Goal: Information Seeking & Learning: Compare options

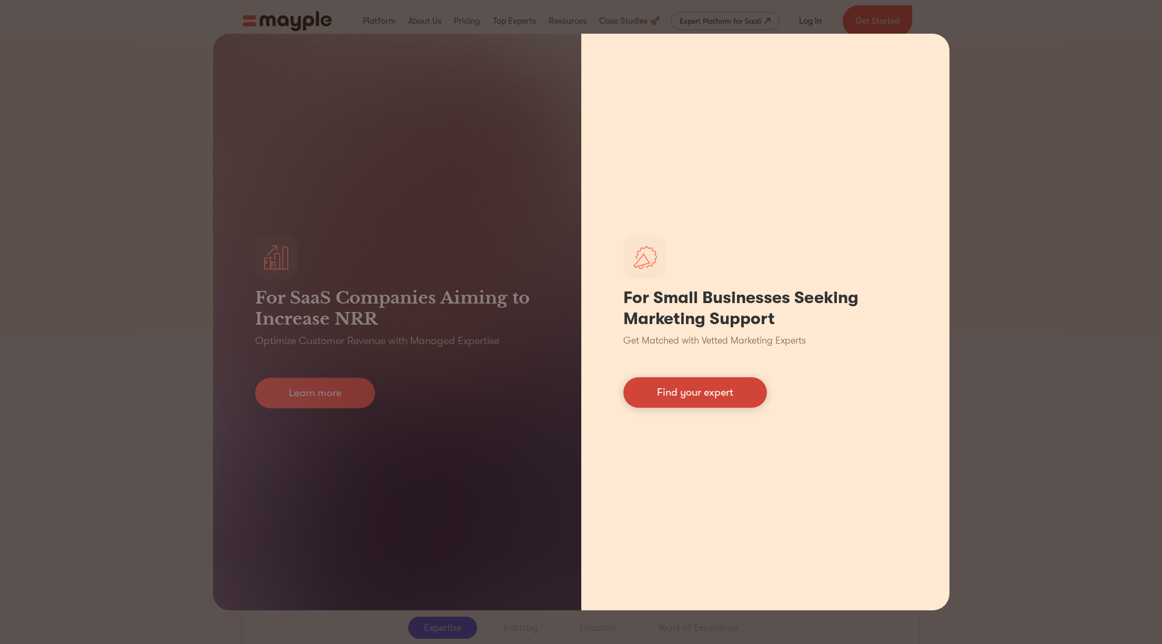
click at [728, 382] on link "Find your expert" at bounding box center [695, 392] width 144 height 31
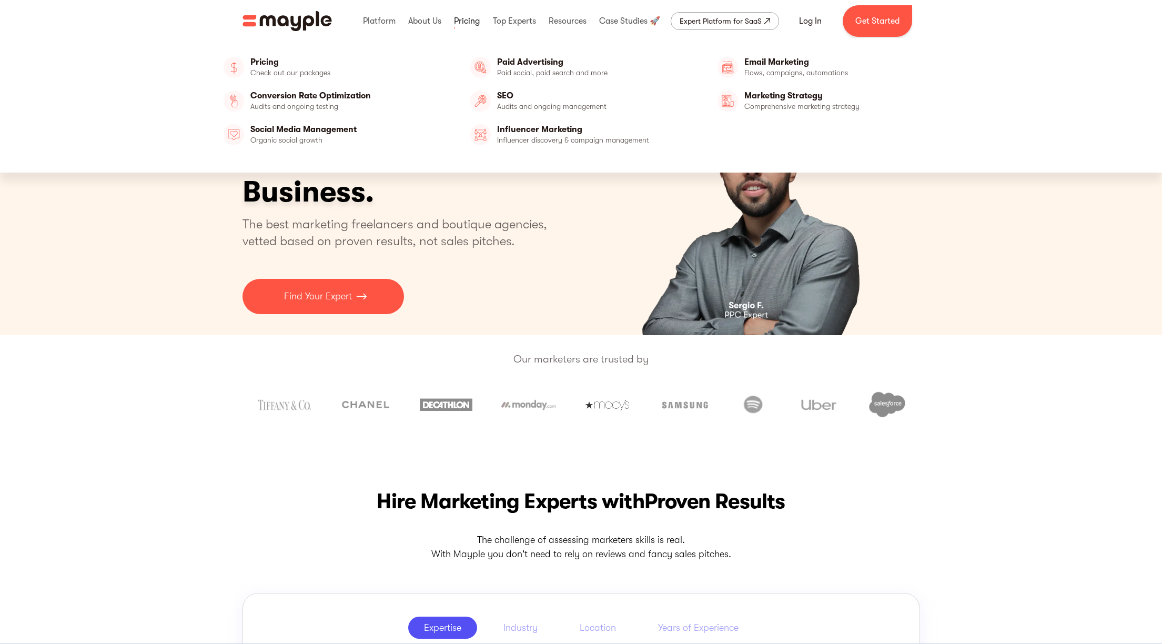
click at [456, 13] on link at bounding box center [466, 21] width 31 height 34
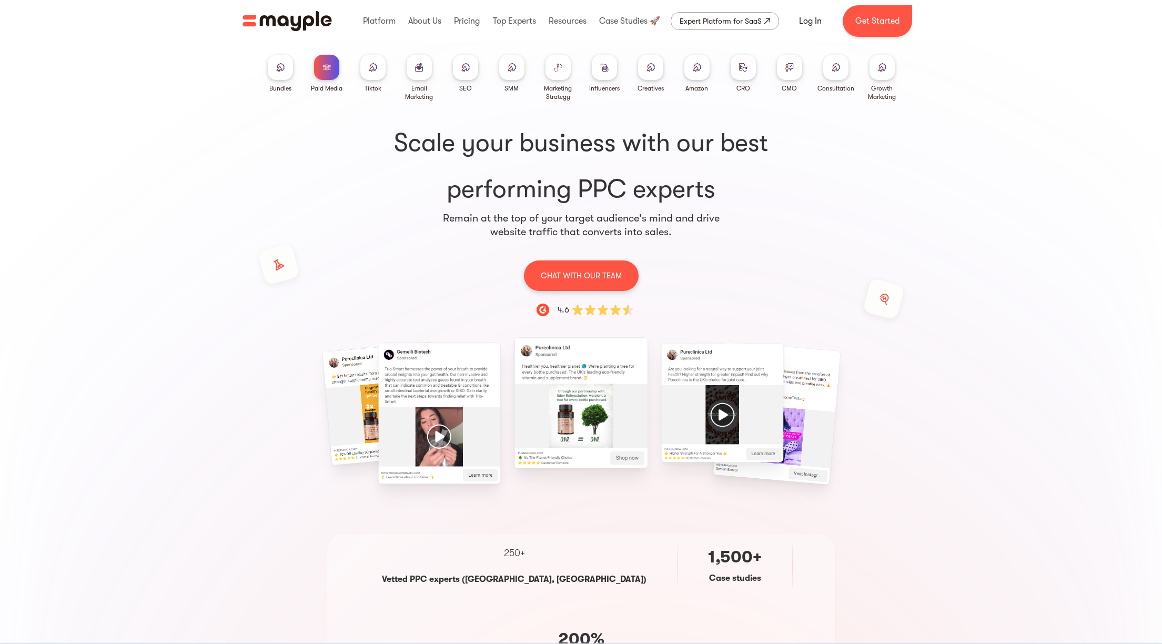
click at [379, 68] on div at bounding box center [372, 67] width 25 height 25
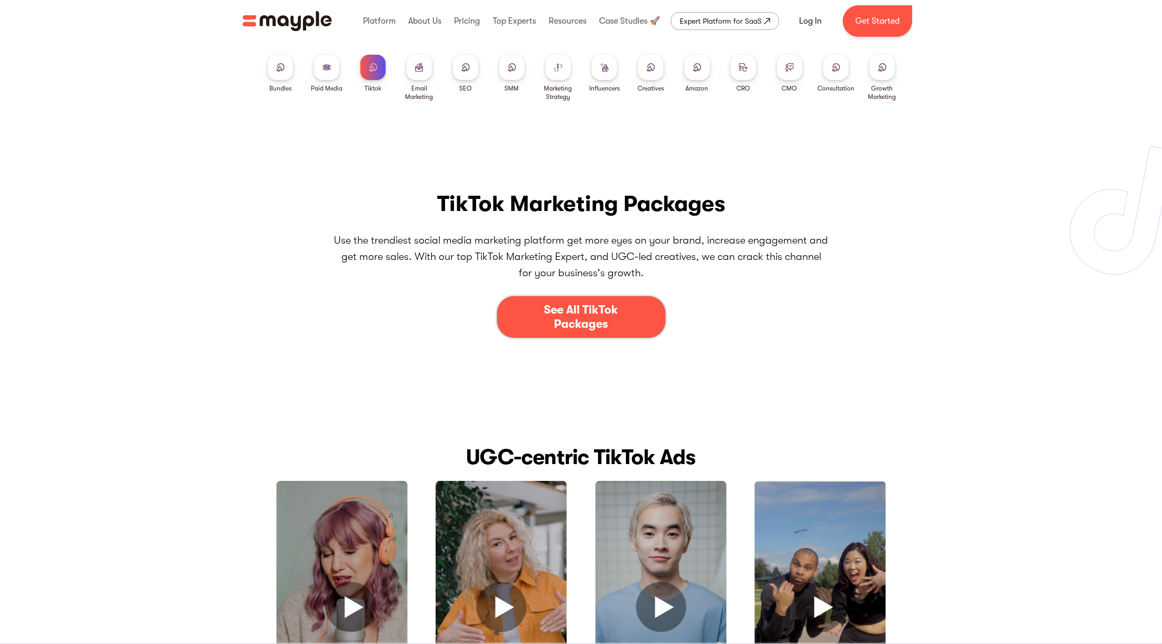
click at [331, 73] on div at bounding box center [326, 67] width 25 height 25
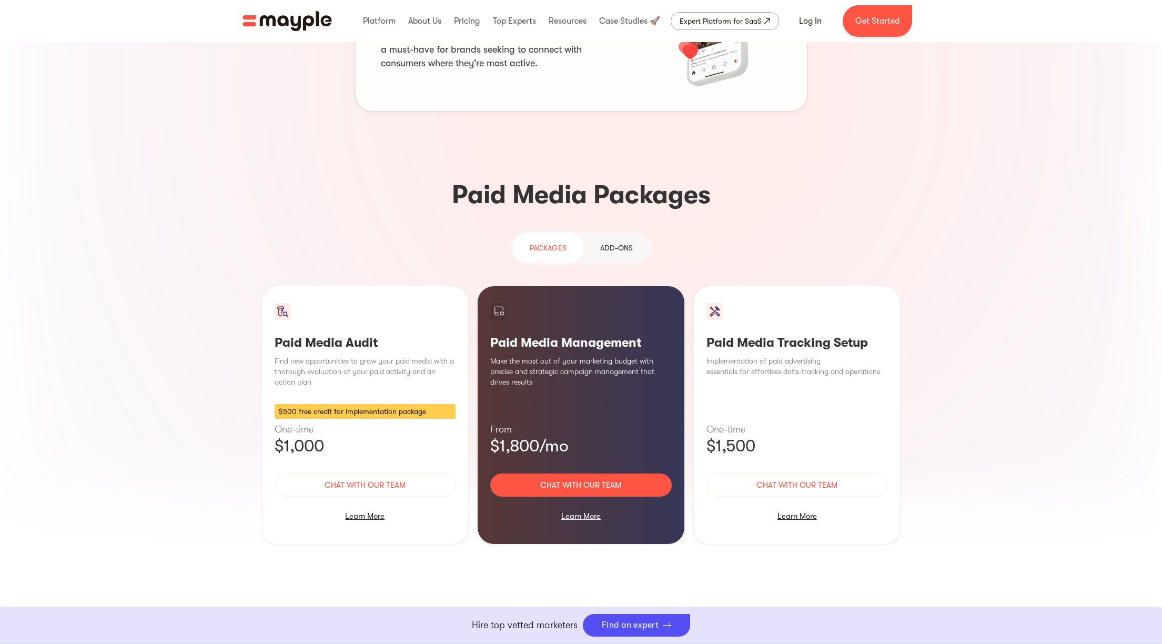
scroll to position [809, 0]
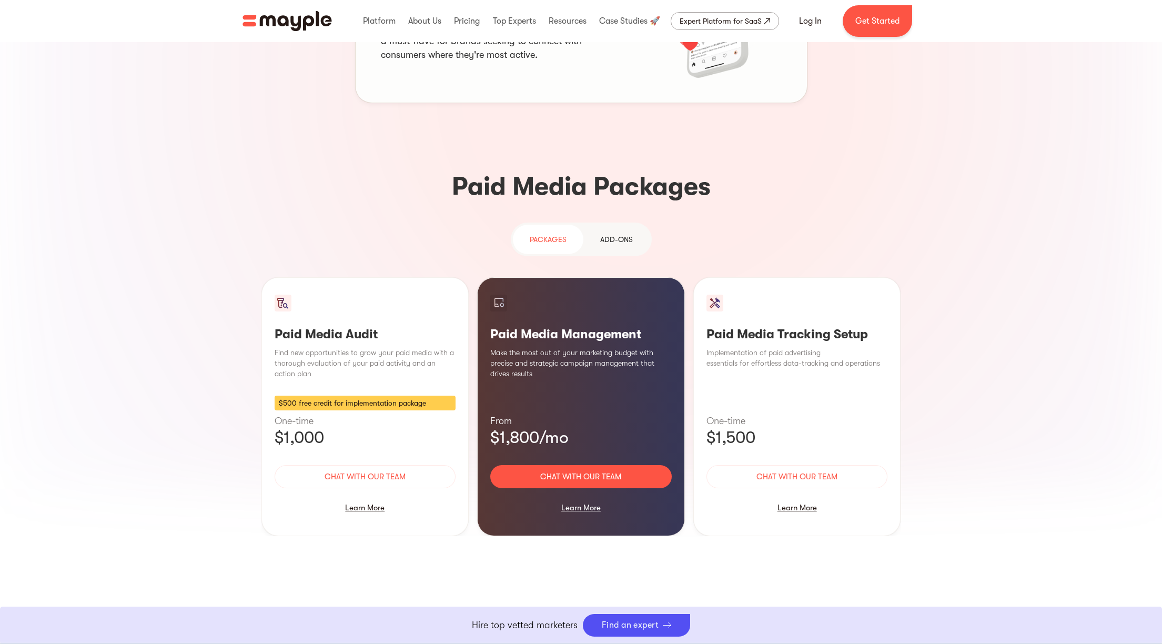
click at [618, 233] on div "Add-ons" at bounding box center [616, 239] width 33 height 13
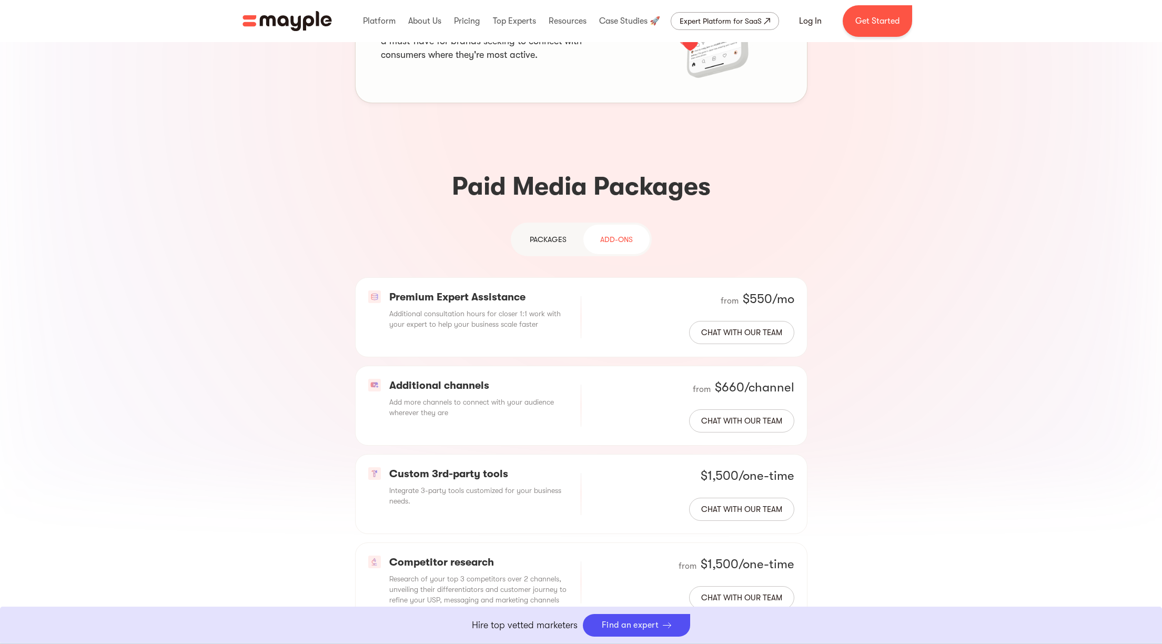
click at [565, 233] on div "PAckages" at bounding box center [548, 239] width 37 height 13
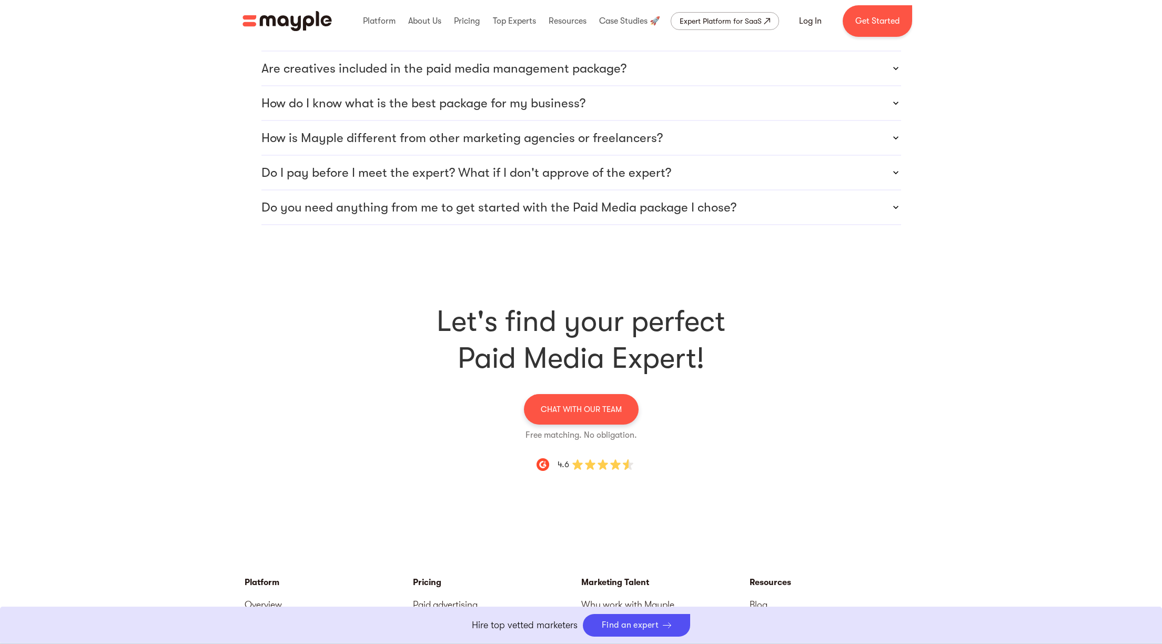
scroll to position [3377, 0]
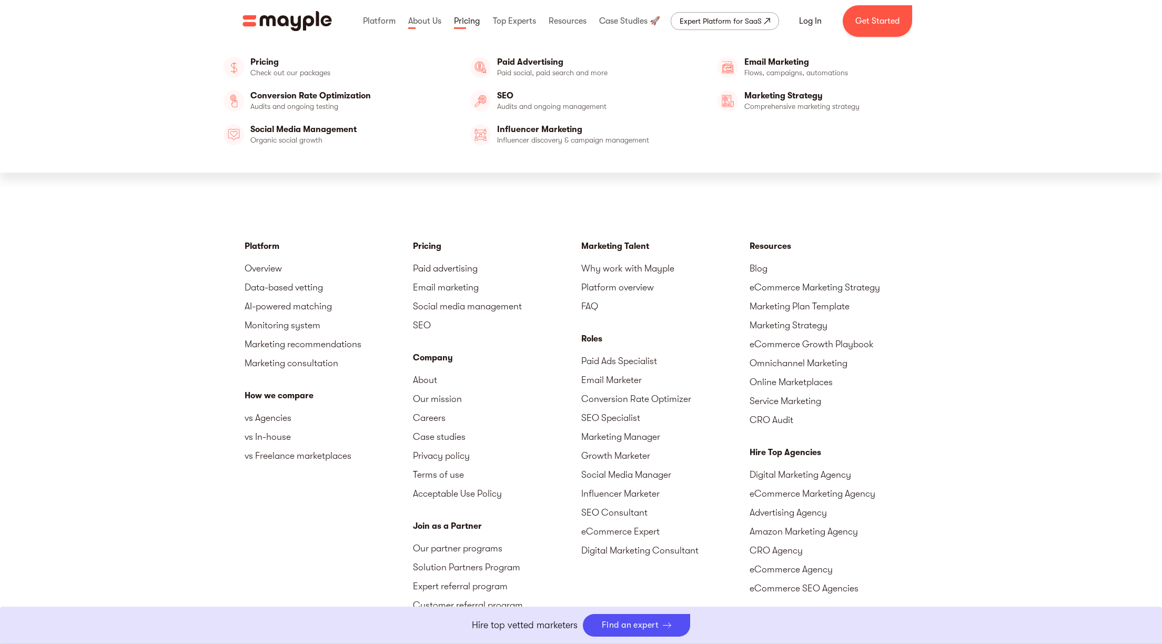
click at [462, 24] on link at bounding box center [466, 21] width 31 height 34
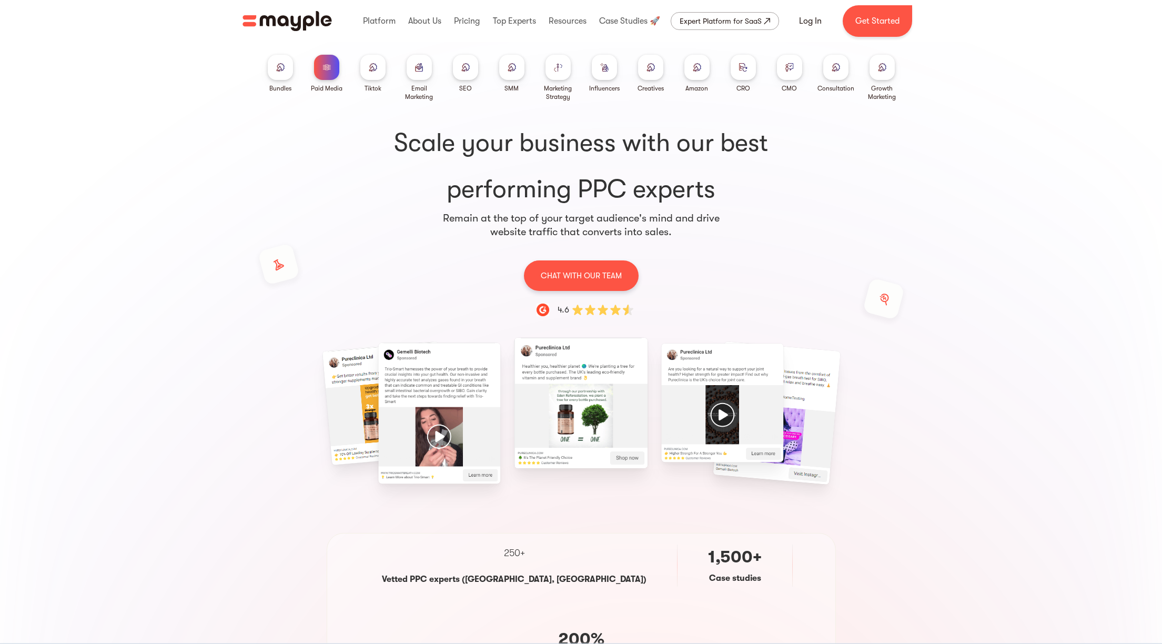
click at [595, 69] on div at bounding box center [604, 67] width 25 height 25
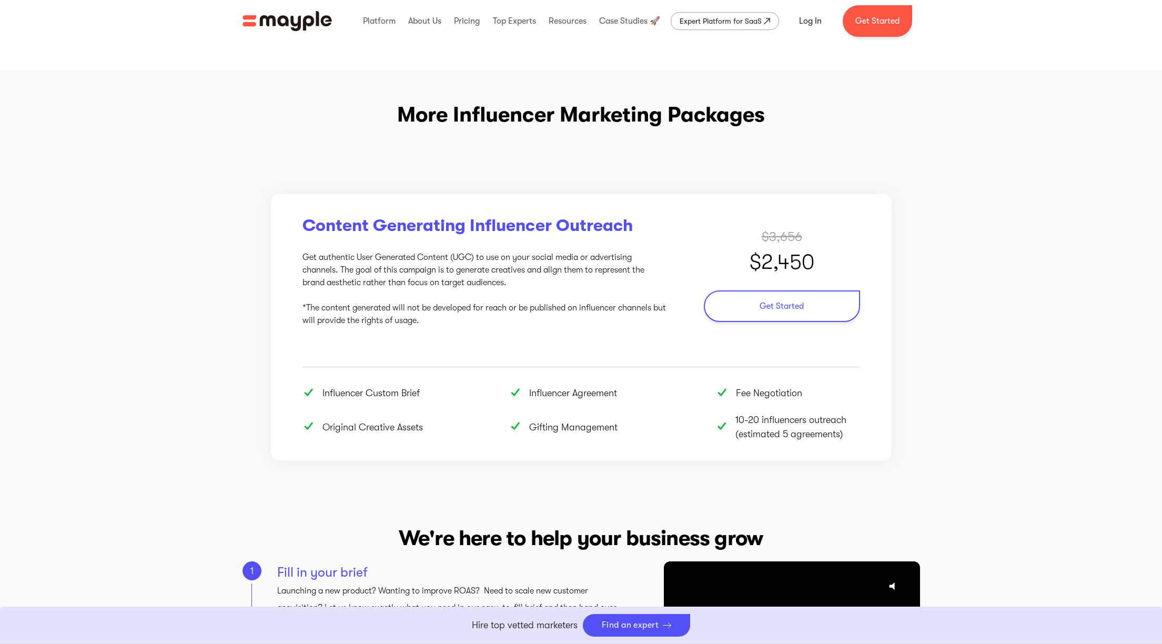
scroll to position [1368, 0]
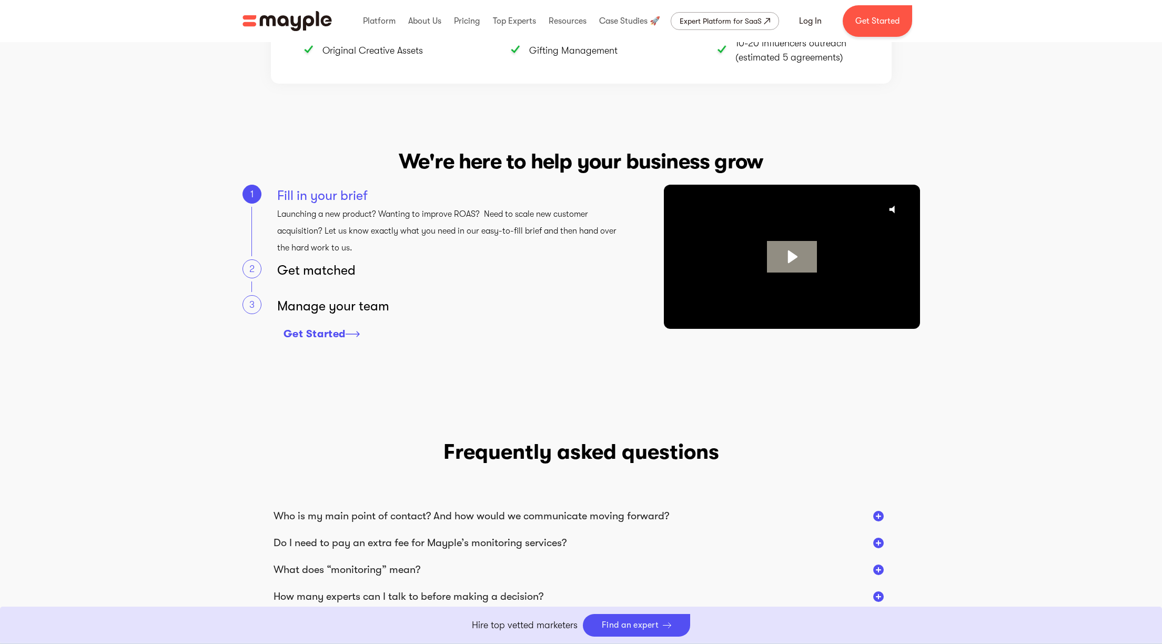
click at [297, 267] on div "Get matched" at bounding box center [451, 269] width 349 height 21
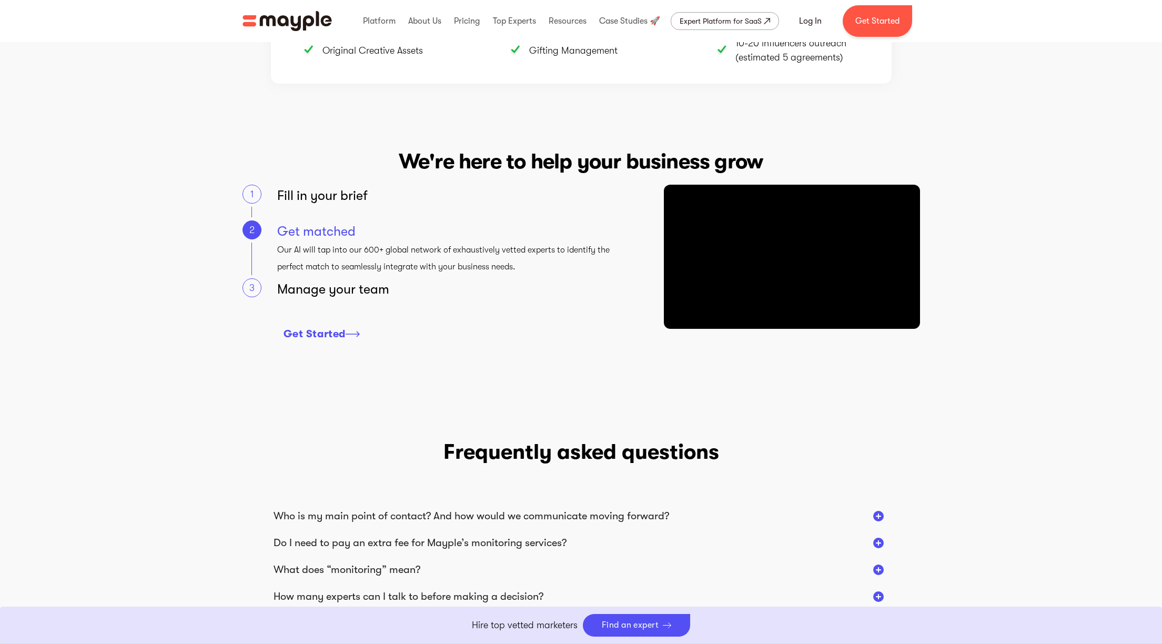
click at [301, 272] on p "Our AI will tap into our 600+ global network of exhaustively vetted experts to …" at bounding box center [451, 258] width 349 height 34
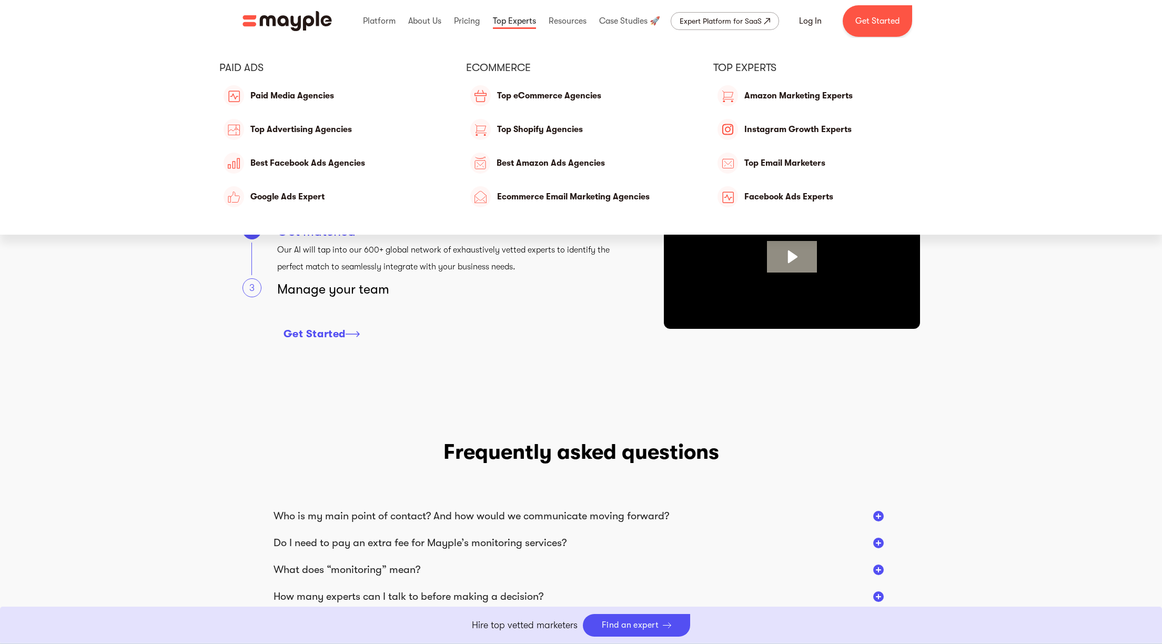
click at [515, 25] on link at bounding box center [514, 21] width 48 height 34
